Goal: Transaction & Acquisition: Purchase product/service

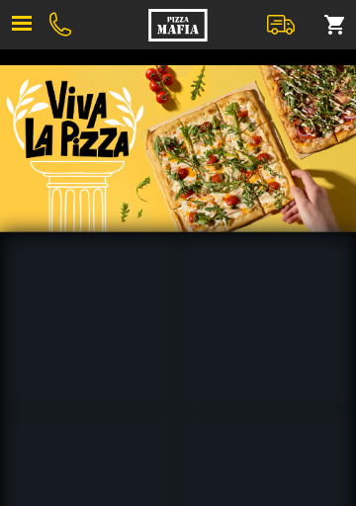
click at [151, 119] on img at bounding box center [178, 148] width 356 height 167
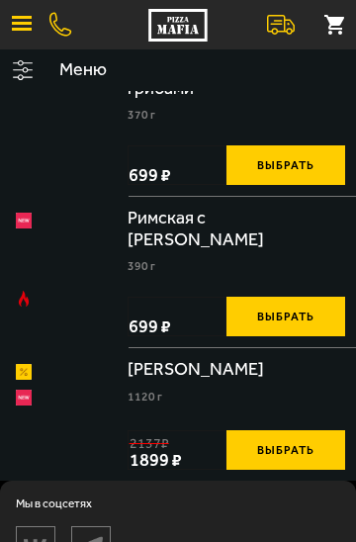
scroll to position [498, 0]
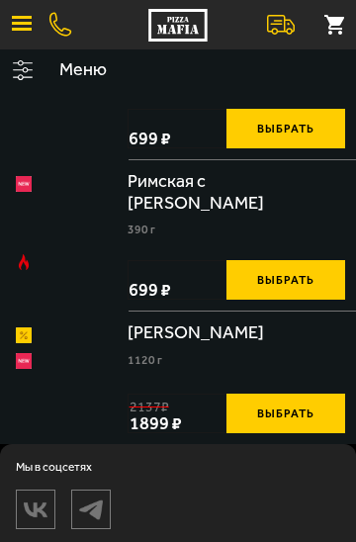
click at [65, 38] on div at bounding box center [178, 24] width 356 height 49
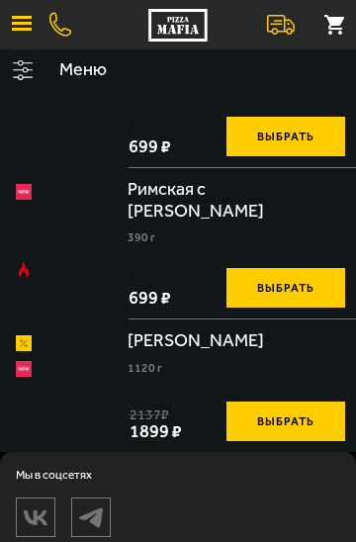
scroll to position [482, 0]
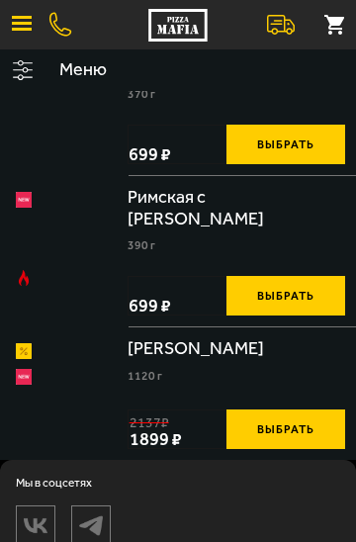
click at [76, 48] on div at bounding box center [178, 24] width 356 height 49
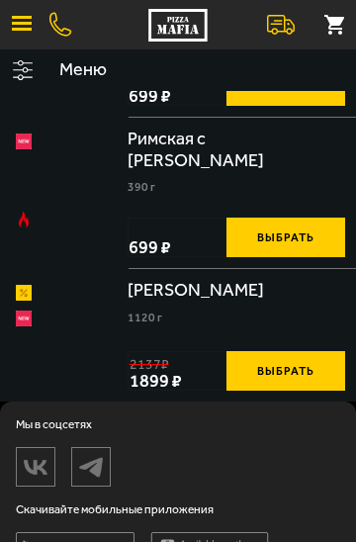
scroll to position [560, 0]
